Goal: Go to known website: Access a specific website the user already knows

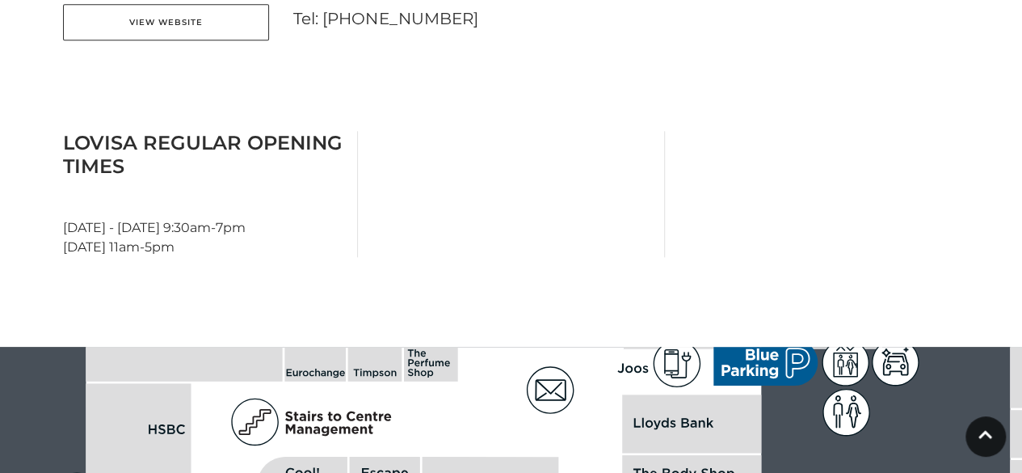
scroll to position [548, 0]
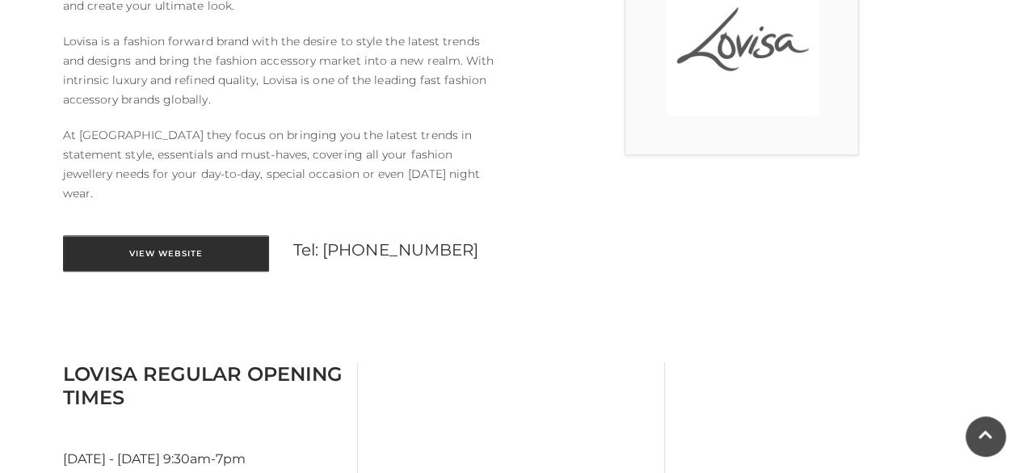
click at [233, 244] on link "View Website" at bounding box center [166, 253] width 206 height 36
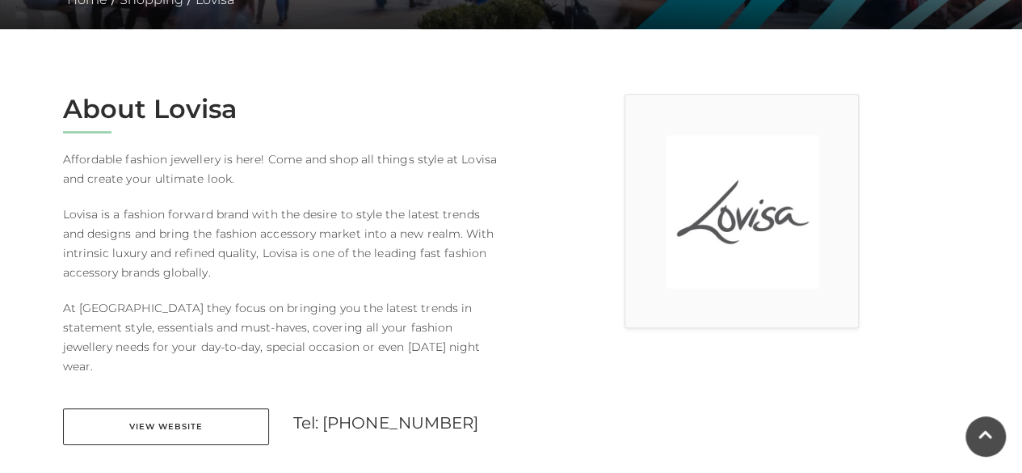
scroll to position [480, 0]
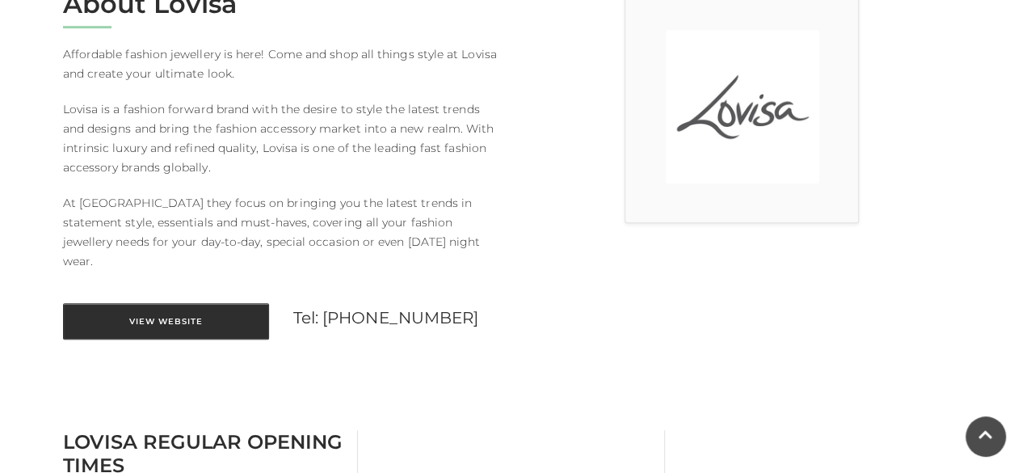
click at [211, 303] on link "View Website" at bounding box center [166, 321] width 206 height 36
click at [208, 303] on link "View Website" at bounding box center [166, 321] width 206 height 36
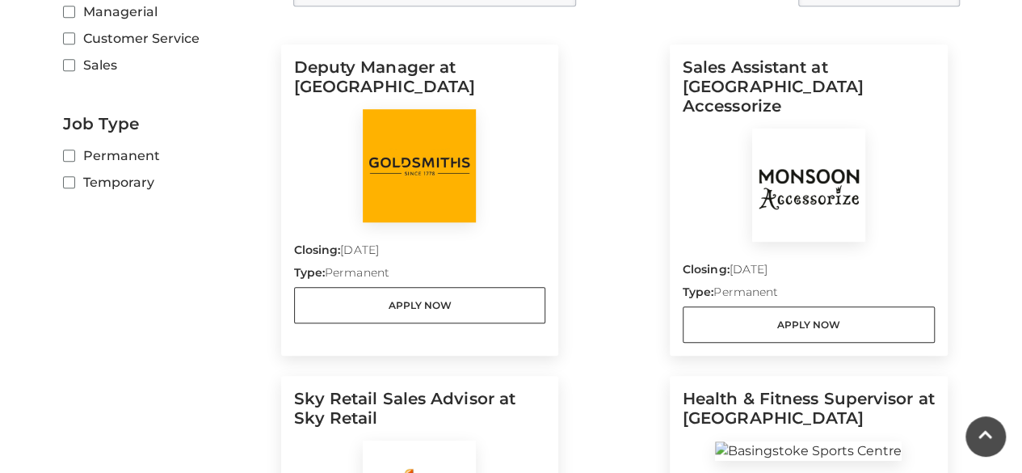
drag, startPoint x: 0, startPoint y: 0, endPoint x: 1034, endPoint y: 150, distance: 1044.5
